Goal: Use online tool/utility: Utilize a website feature to perform a specific function

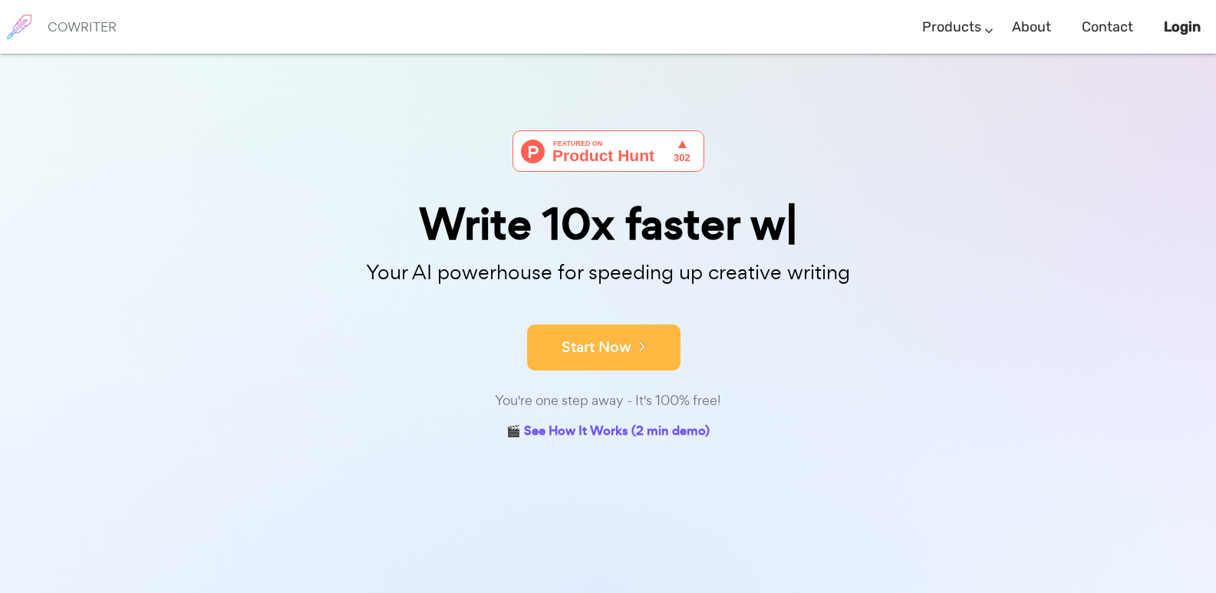
click at [579, 335] on button "Start Now" at bounding box center [603, 348] width 153 height 46
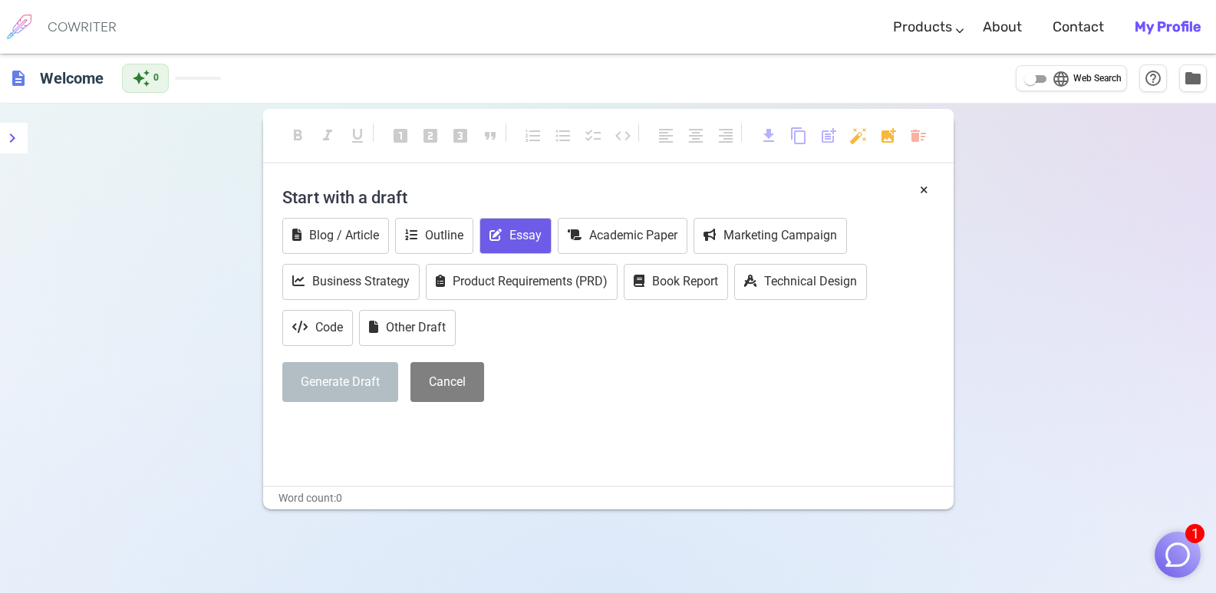
click at [530, 245] on button "Essay" at bounding box center [516, 236] width 72 height 36
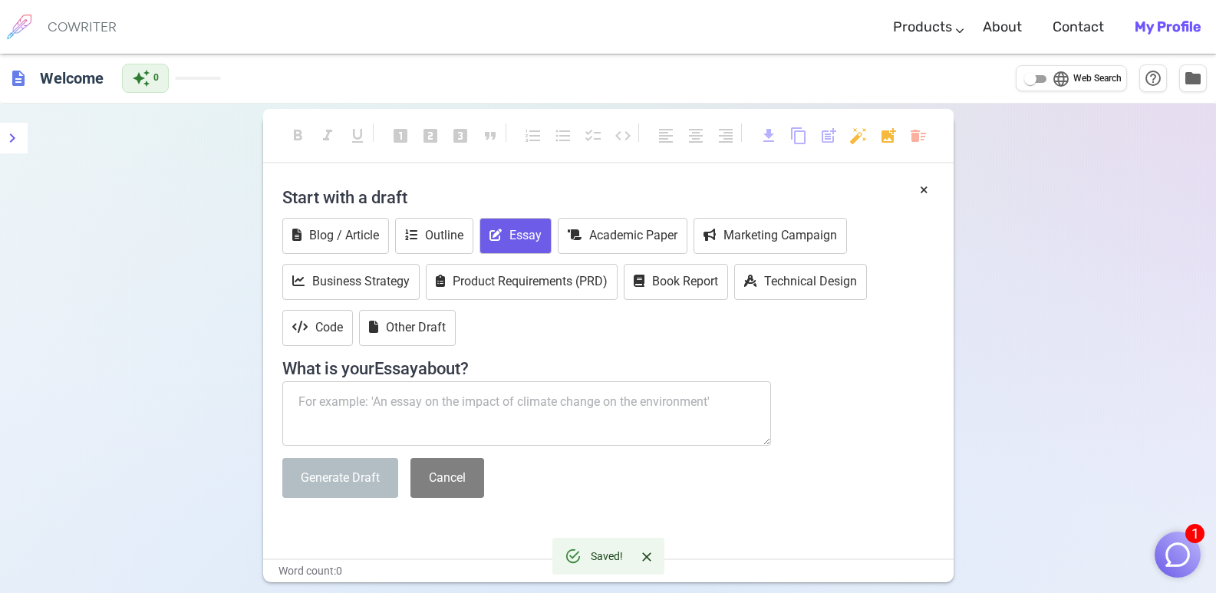
click at [461, 405] on textarea at bounding box center [527, 413] width 490 height 64
paste textarea "[URL][DOMAIN_NAME]"
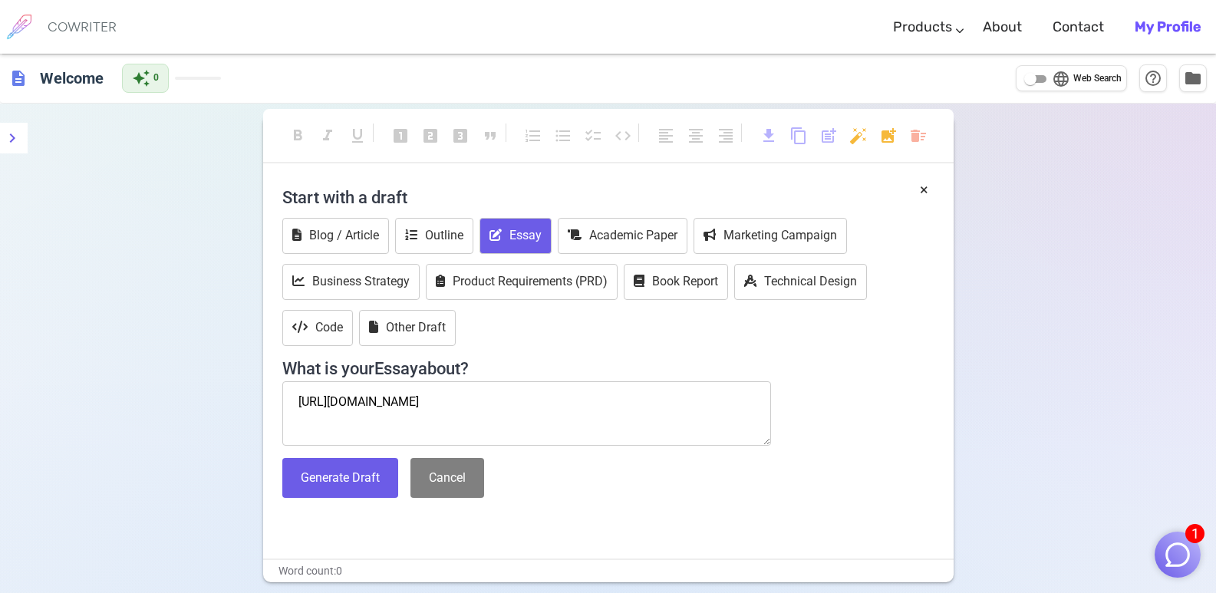
click at [629, 403] on textarea "[URL][DOMAIN_NAME]" at bounding box center [527, 413] width 490 height 64
type textarea "[URL][DOMAIN_NAME] reaction paper"
click at [355, 464] on button "Generate Draft" at bounding box center [340, 478] width 116 height 41
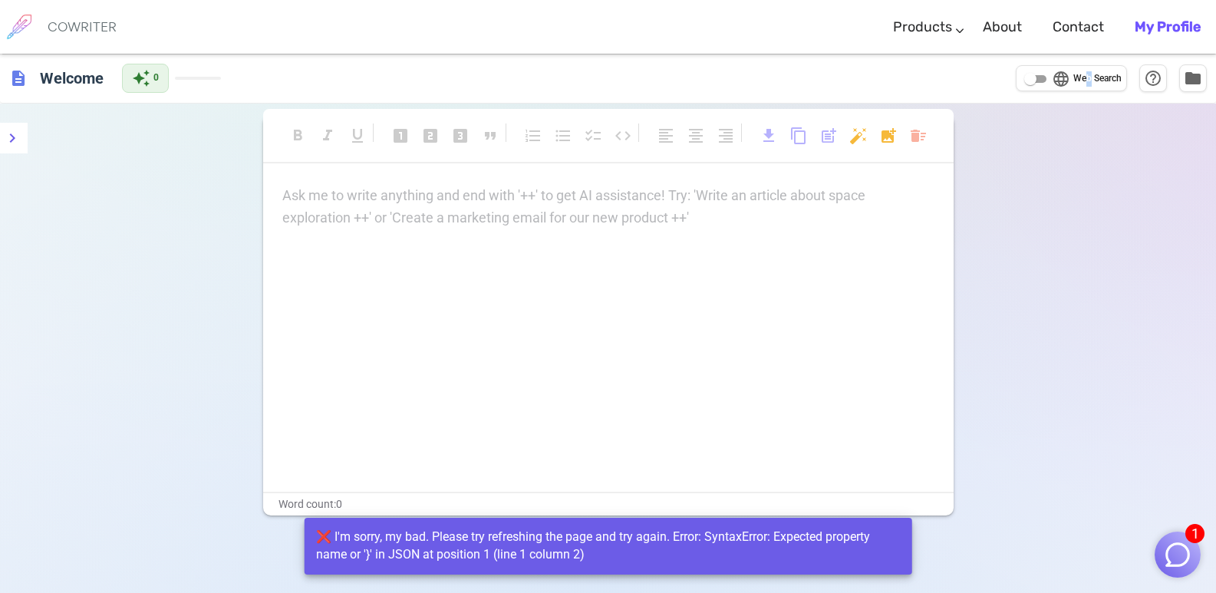
click at [1088, 72] on span "Web Search" at bounding box center [1098, 78] width 48 height 15
click at [1025, 76] on input "language Web Search" at bounding box center [1030, 79] width 55 height 18
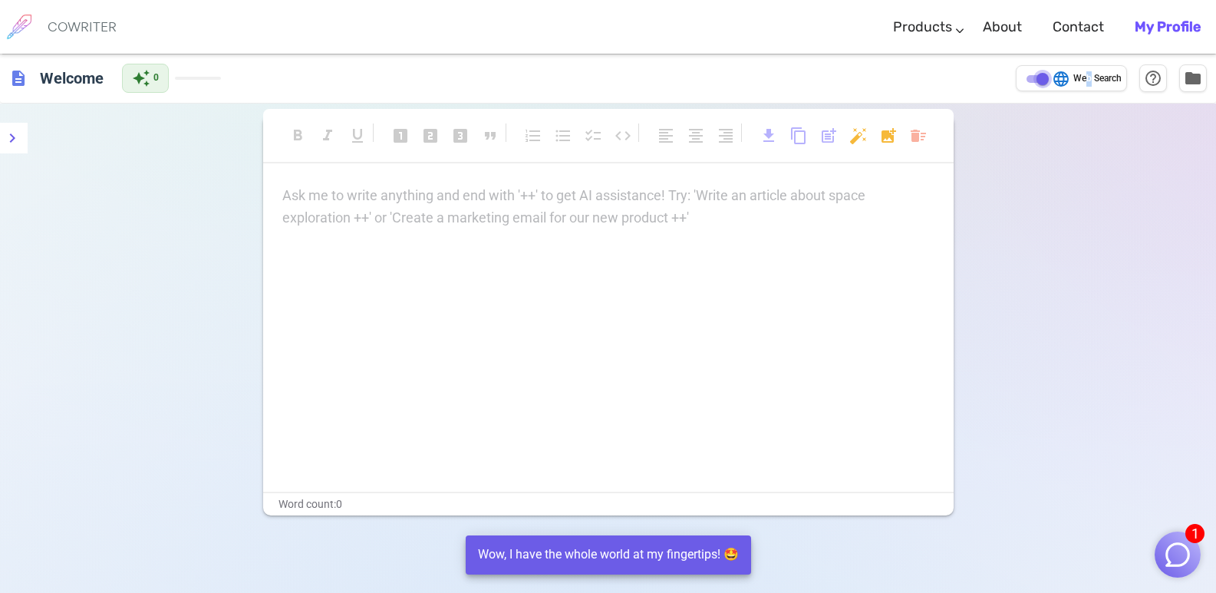
click at [1032, 75] on input "language Web Search" at bounding box center [1042, 79] width 55 height 18
checkbox input "false"
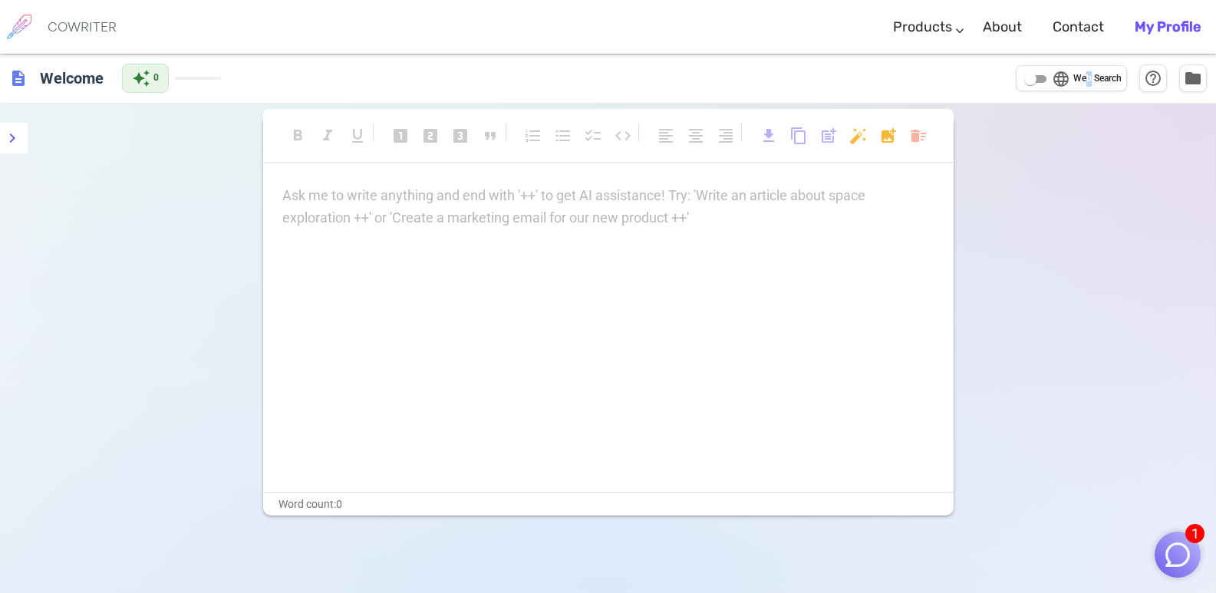
click at [1162, 20] on b "My Profile" at bounding box center [1168, 26] width 66 height 17
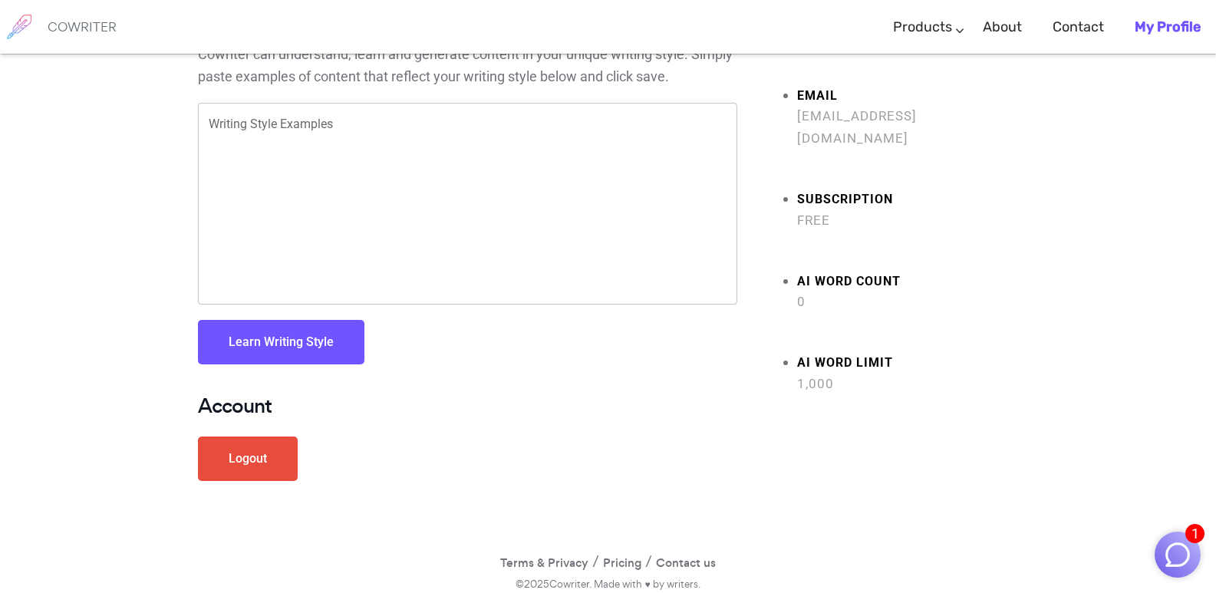
scroll to position [89, 0]
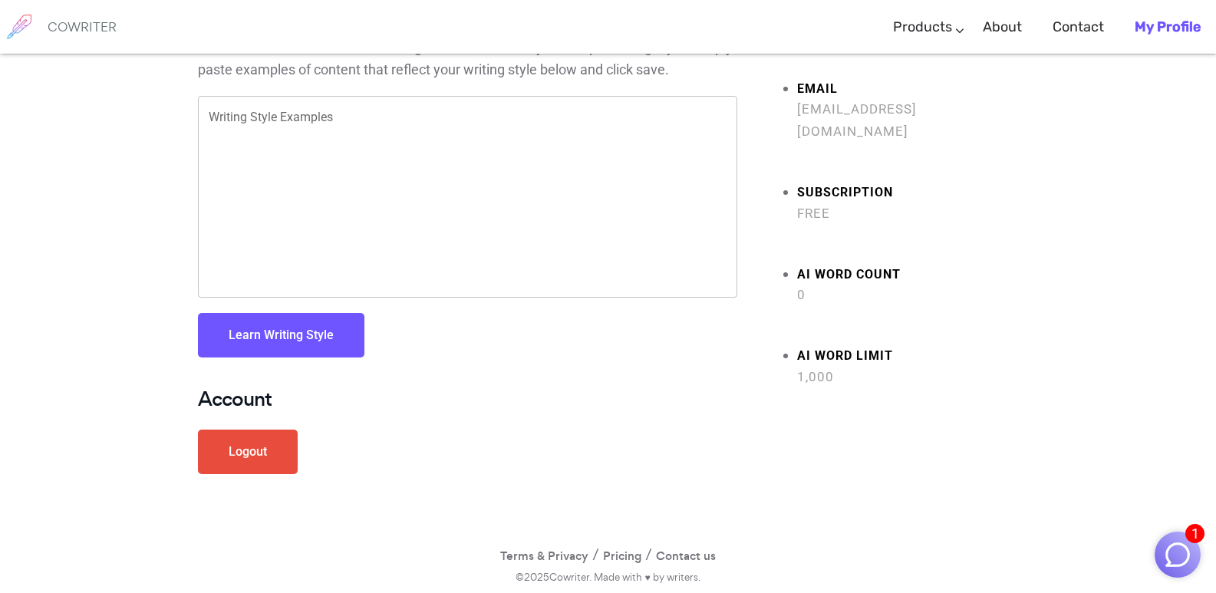
click at [262, 456] on link "Logout" at bounding box center [248, 452] width 100 height 45
